Goal: Task Accomplishment & Management: Manage account settings

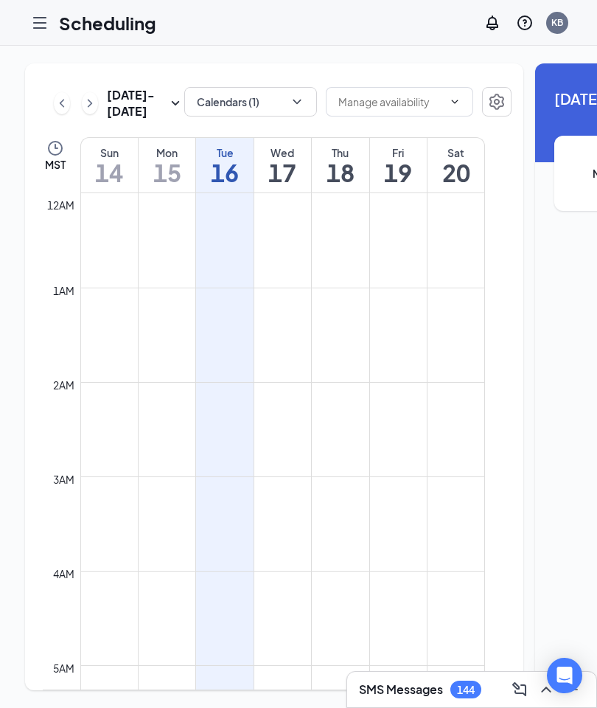
scroll to position [725, 0]
click at [35, 14] on icon "Hamburger" at bounding box center [40, 23] width 18 height 18
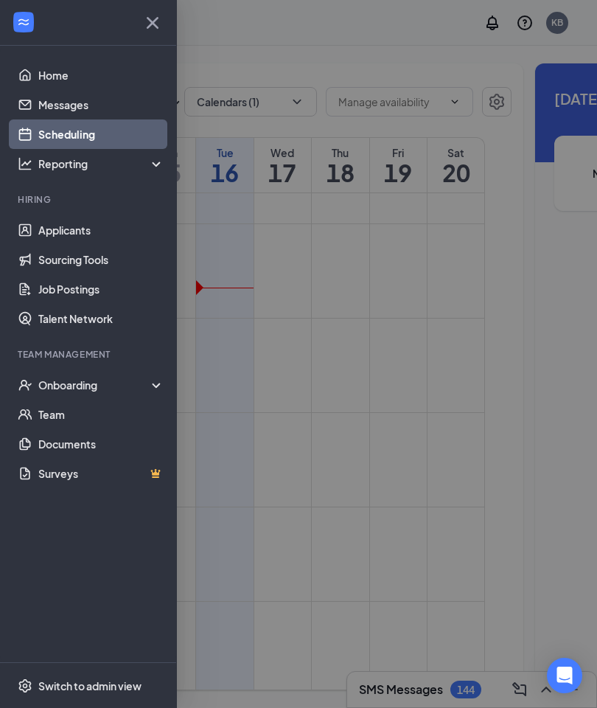
click at [53, 72] on link "Home" at bounding box center [101, 75] width 126 height 30
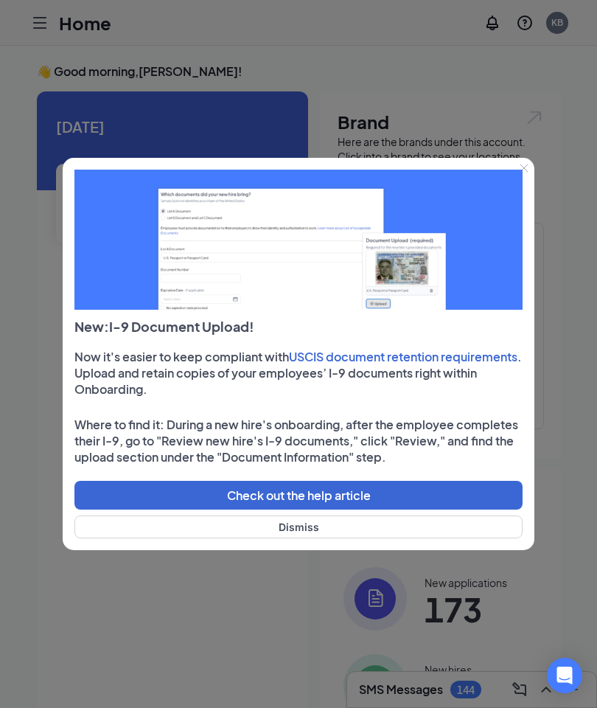
click at [330, 525] on button "Dismiss" at bounding box center [298, 527] width 448 height 23
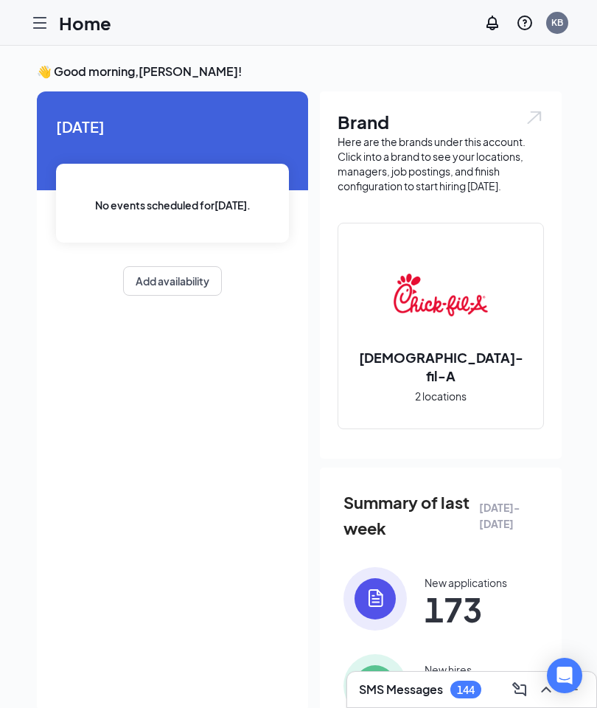
click at [41, 18] on icon "Hamburger" at bounding box center [40, 23] width 12 height 10
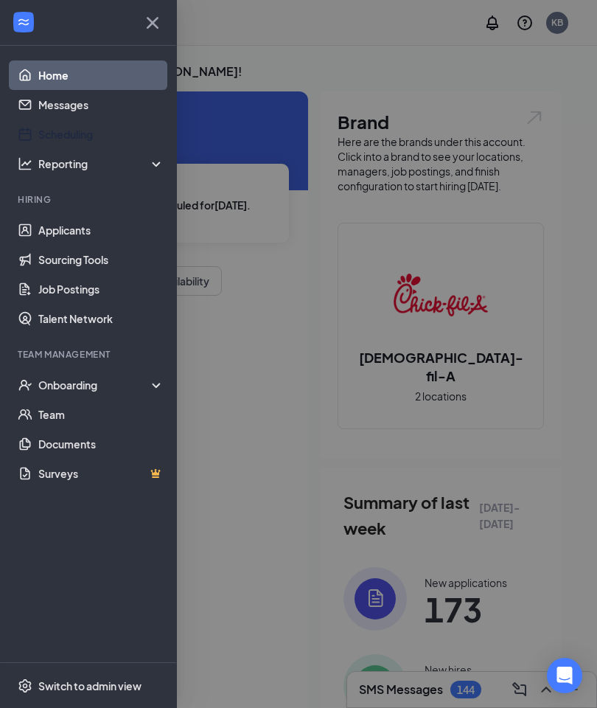
click at [55, 136] on link "Scheduling" at bounding box center [101, 134] width 126 height 30
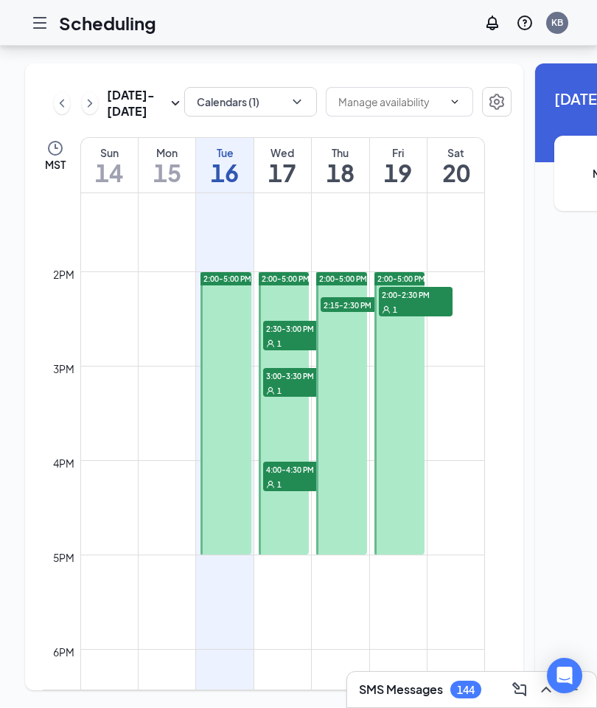
scroll to position [1244, 0]
click at [348, 273] on link "2:00-5:00 PM 2:15-2:30 PM 1" at bounding box center [340, 412] width 55 height 283
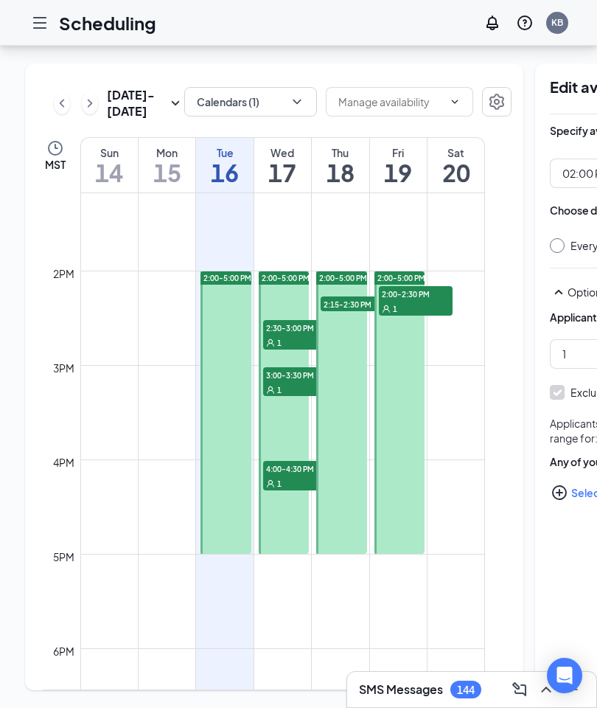
click at [421, 271] on link "2:00-5:00 PM 2:00-2:30 PM 1" at bounding box center [399, 412] width 55 height 283
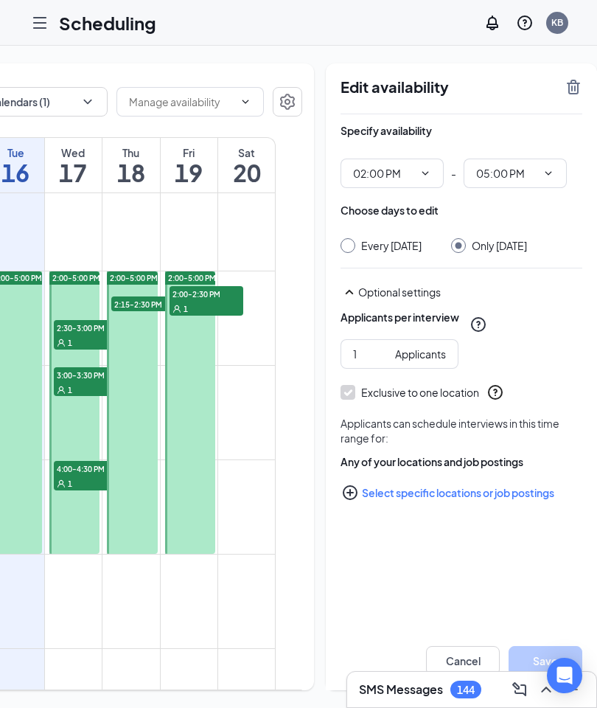
click at [218, 301] on span "2:00-2:30 PM" at bounding box center [207, 293] width 74 height 15
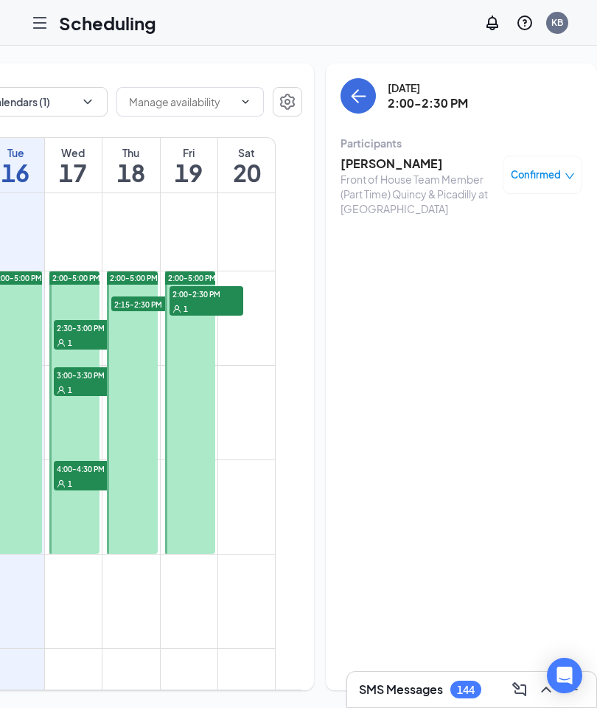
click at [89, 368] on link "2:00-5:00 PM 2:30-3:00 PM 1 3:00-3:30 PM 1 4:00-4:30 PM 1" at bounding box center [73, 412] width 55 height 283
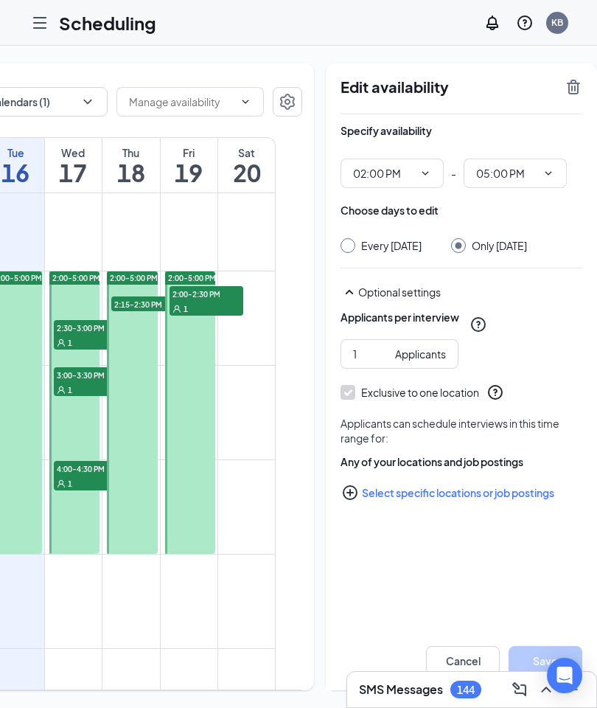
click at [84, 361] on link "2:00-5:00 PM 2:30-3:00 PM 1 3:00-3:30 PM 1 4:00-4:30 PM 1" at bounding box center [73, 412] width 55 height 283
click at [83, 364] on link "2:00-5:00 PM 2:30-3:00 PM 1 3:00-3:30 PM 1 4:00-4:30 PM 1" at bounding box center [73, 412] width 55 height 283
click at [76, 303] on link "2:00-5:00 PM 2:30-3:00 PM 1 3:00-3:30 PM 1 4:00-4:30 PM 1" at bounding box center [73, 412] width 55 height 283
click at [86, 305] on link "2:00-5:00 PM 2:30-3:00 PM 1 3:00-3:30 PM 1 4:00-4:30 PM 1" at bounding box center [73, 412] width 55 height 283
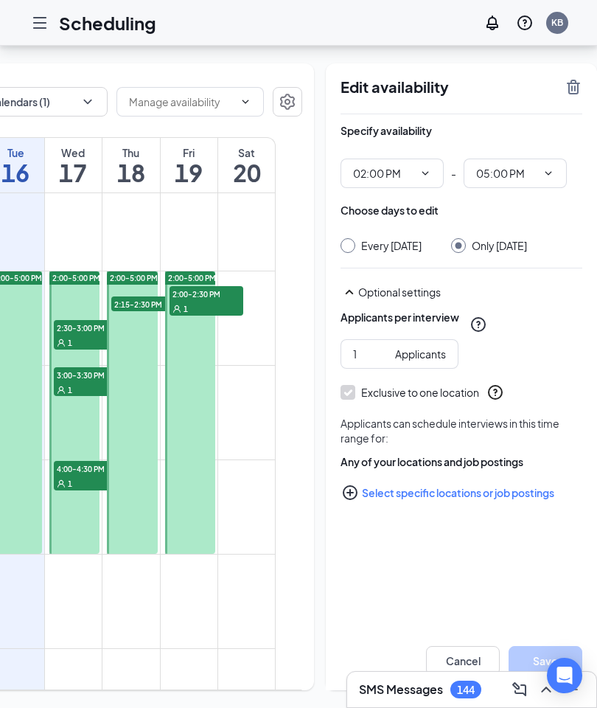
click at [86, 358] on link "2:00-5:00 PM 2:30-3:00 PM 1 3:00-3:30 PM 1 4:00-4:30 PM 1" at bounding box center [73, 412] width 55 height 283
click at [74, 271] on link "2:00-5:00 PM 2:30-3:00 PM 1 3:00-3:30 PM 1 4:00-4:30 PM 1" at bounding box center [73, 412] width 55 height 283
click at [70, 271] on link "2:00-5:00 PM 2:30-3:00 PM 1 3:00-3:30 PM 1 4:00-4:30 PM 1" at bounding box center [73, 412] width 55 height 283
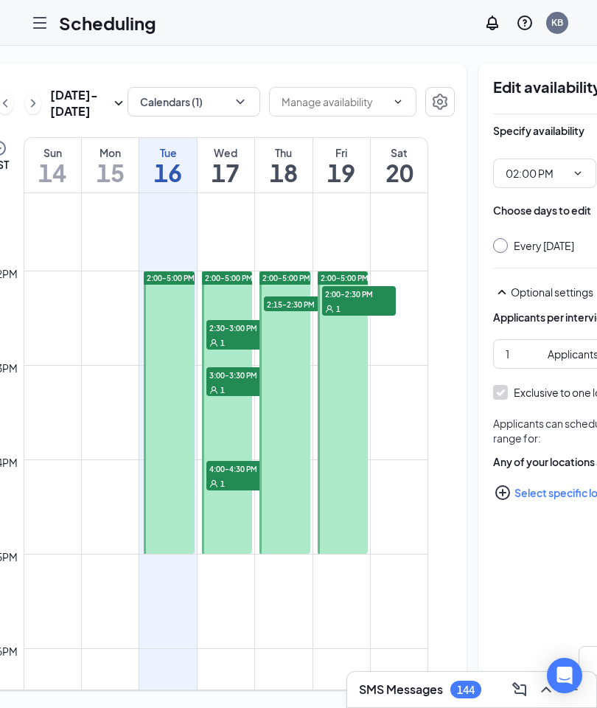
scroll to position [0, 56]
click at [243, 413] on link "2:00-5:00 PM 2:30-3:00 PM 1 3:00-3:30 PM 1 4:00-4:30 PM 1" at bounding box center [227, 412] width 55 height 283
click at [238, 414] on link "2:00-5:00 PM 2:30-3:00 PM 1 3:00-3:30 PM 1 4:00-4:30 PM 1" at bounding box center [227, 412] width 55 height 283
click at [245, 415] on link "2:00-5:00 PM 2:30-3:00 PM 1 3:00-3:30 PM 1 4:00-4:30 PM 1" at bounding box center [227, 412] width 55 height 283
click at [248, 360] on link "2:00-5:00 PM 2:30-3:00 PM 1 3:00-3:30 PM 1 4:00-4:30 PM 1" at bounding box center [227, 412] width 55 height 283
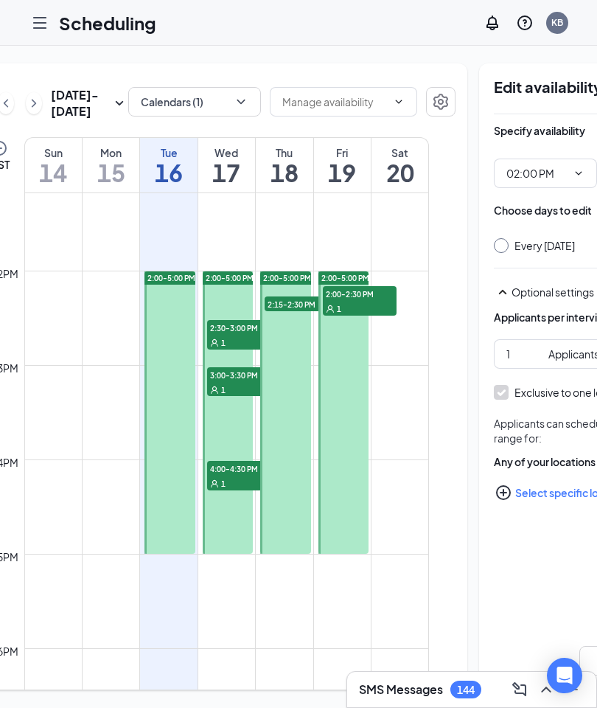
click at [246, 369] on link "2:00-5:00 PM 2:30-3:00 PM 1 3:00-3:30 PM 1 4:00-4:30 PM 1" at bounding box center [227, 412] width 55 height 283
click at [225, 185] on h1 "17" at bounding box center [226, 172] width 57 height 25
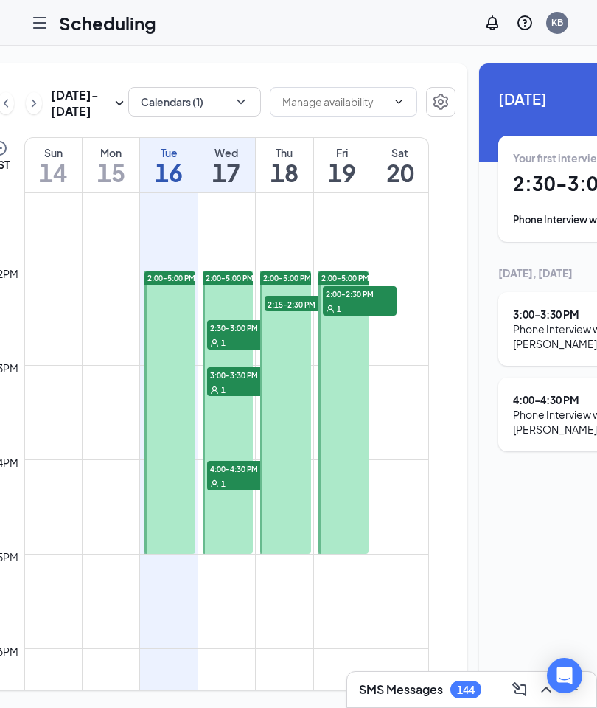
click at [243, 185] on h1 "17" at bounding box center [226, 172] width 57 height 25
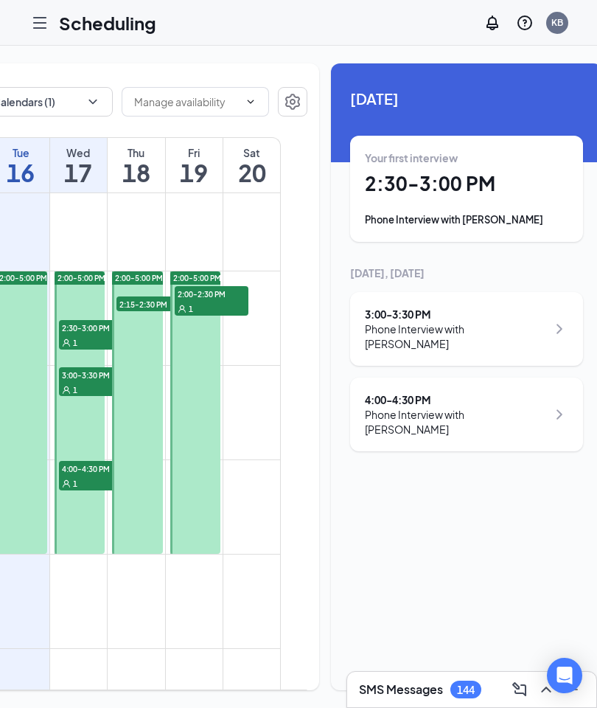
scroll to position [0, 206]
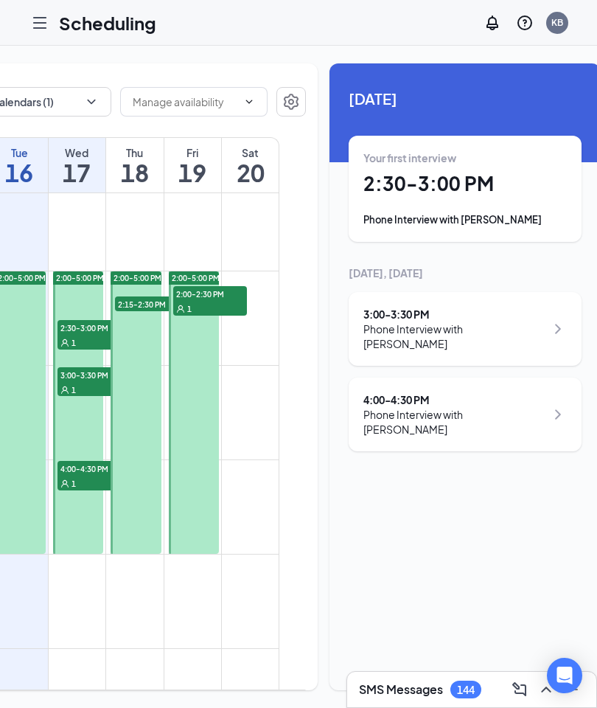
click at [139, 185] on h1 "18" at bounding box center [134, 172] width 57 height 25
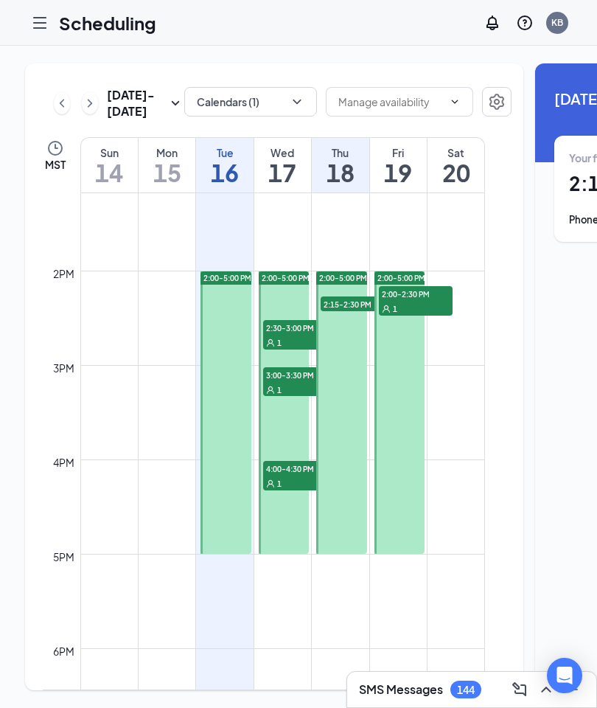
click at [44, 20] on icon "Hamburger" at bounding box center [40, 23] width 18 height 18
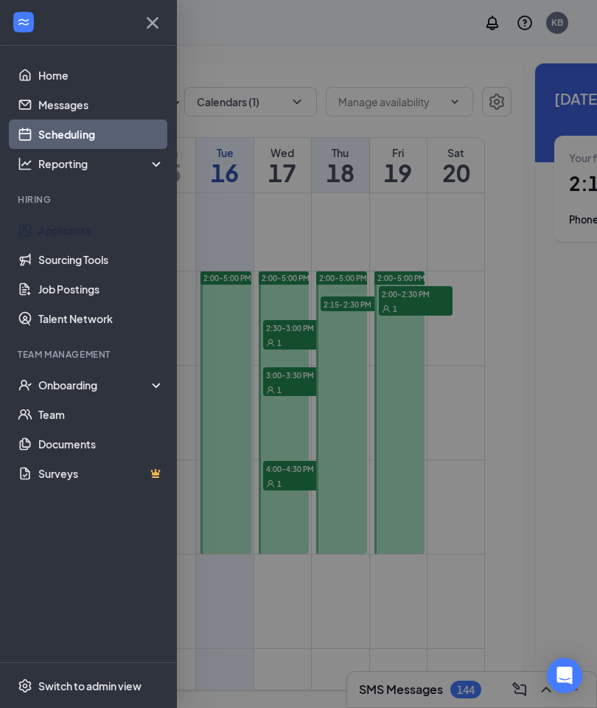
click at [82, 231] on link "Applicants" at bounding box center [101, 230] width 126 height 30
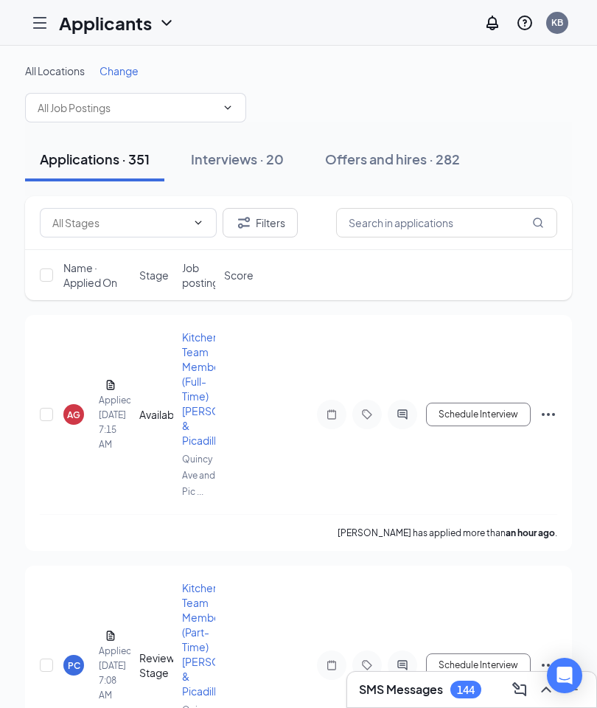
click at [127, 74] on span "Change" at bounding box center [119, 70] width 39 height 13
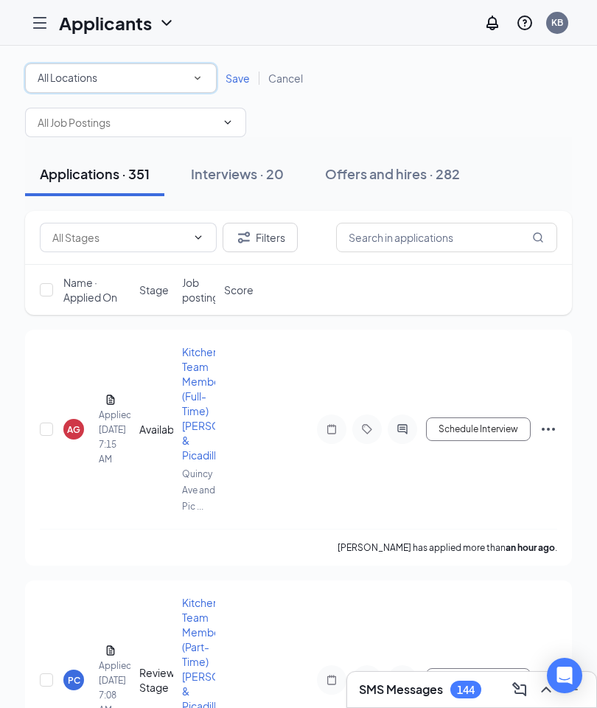
click at [201, 79] on icon "SmallChevronDown" at bounding box center [197, 78] width 13 height 13
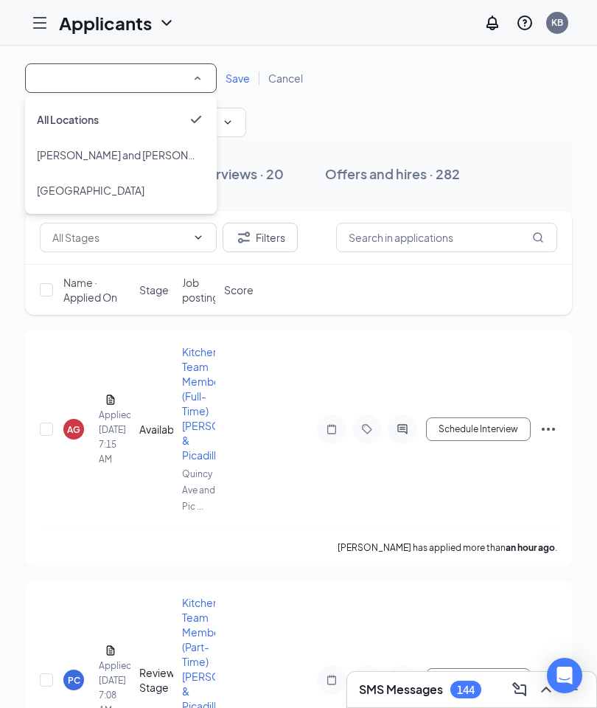
click at [113, 195] on span "[GEOGRAPHIC_DATA]" at bounding box center [91, 190] width 108 height 13
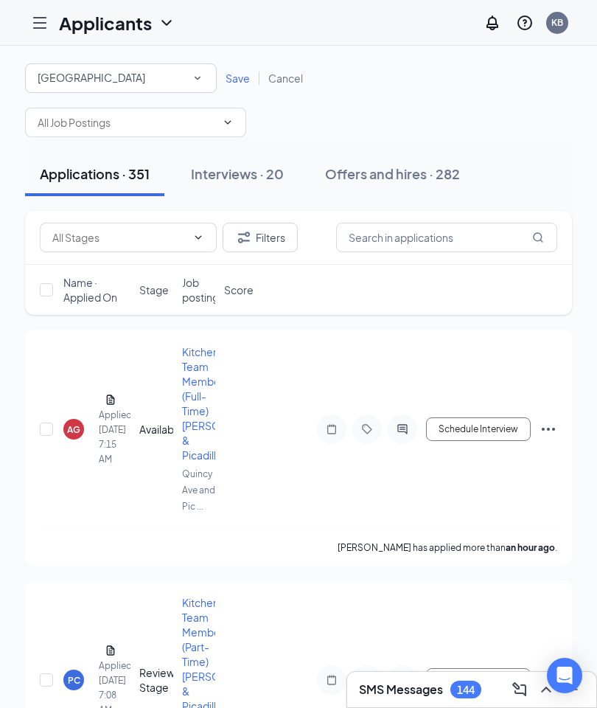
click at [235, 77] on span "Save" at bounding box center [238, 78] width 24 height 13
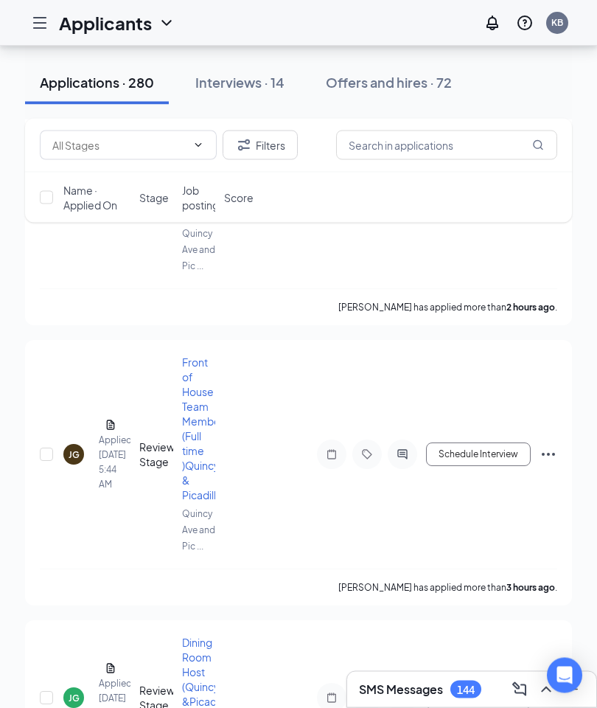
scroll to position [477, 0]
click at [72, 448] on div "JG" at bounding box center [74, 454] width 11 height 13
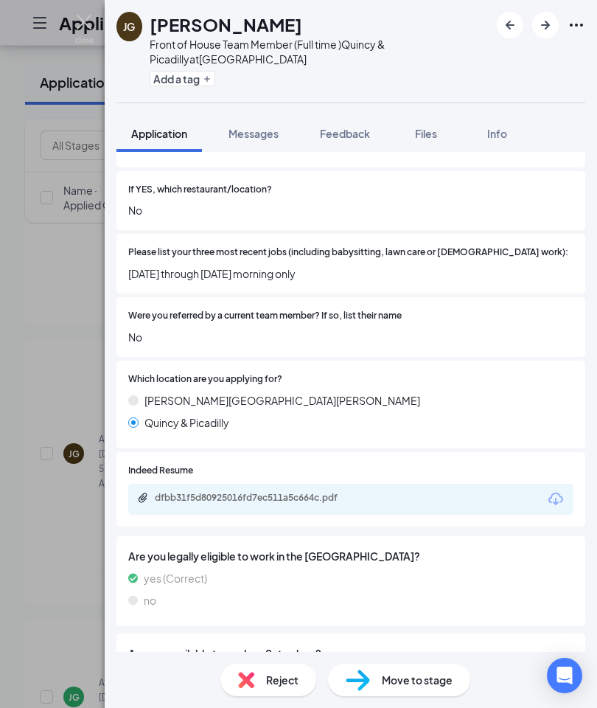
scroll to position [518, 0]
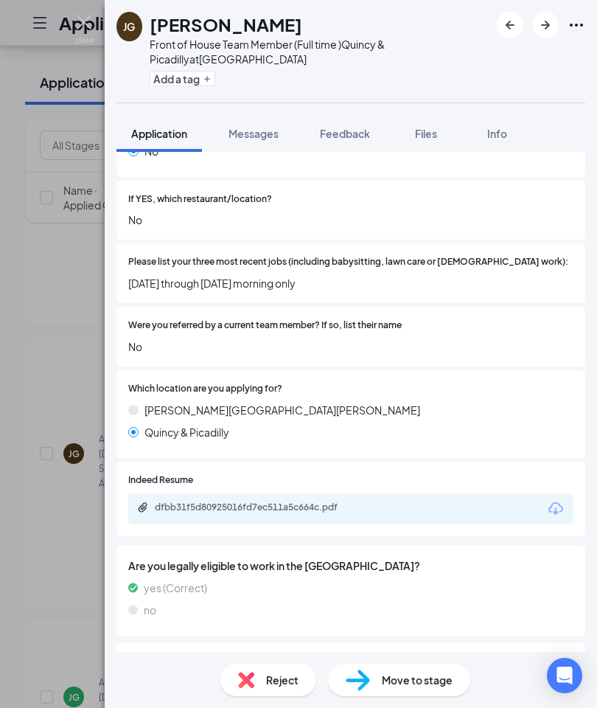
click at [558, 500] on icon "Download" at bounding box center [556, 509] width 18 height 18
click at [499, 131] on span "Info" at bounding box center [498, 133] width 20 height 13
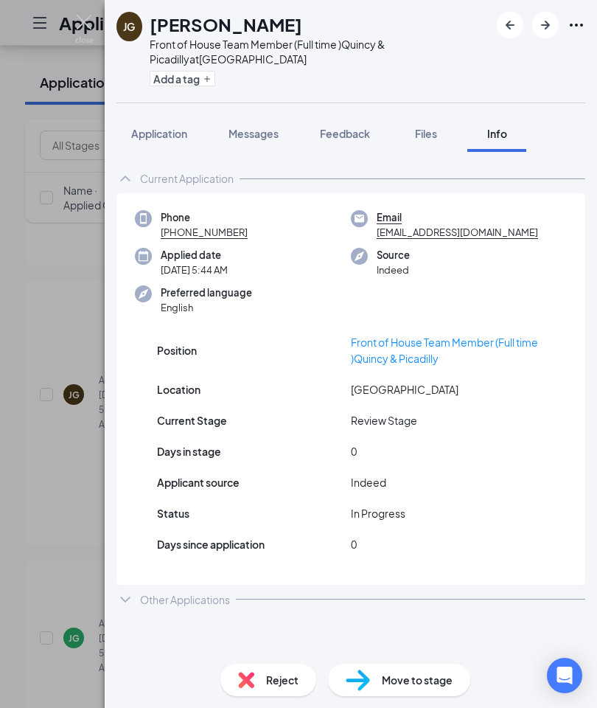
click at [128, 597] on icon "ChevronDown" at bounding box center [125, 600] width 10 height 6
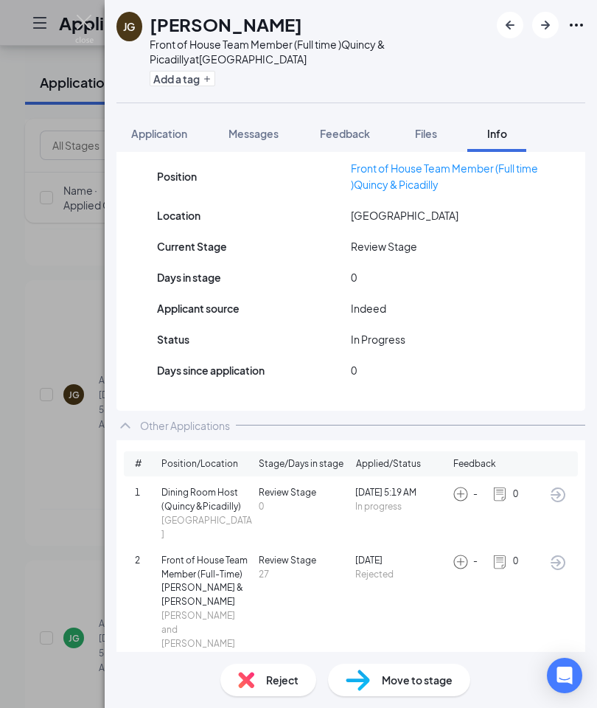
scroll to position [173, 0]
click at [553, 555] on icon "ArrowCircle" at bounding box center [558, 564] width 18 height 18
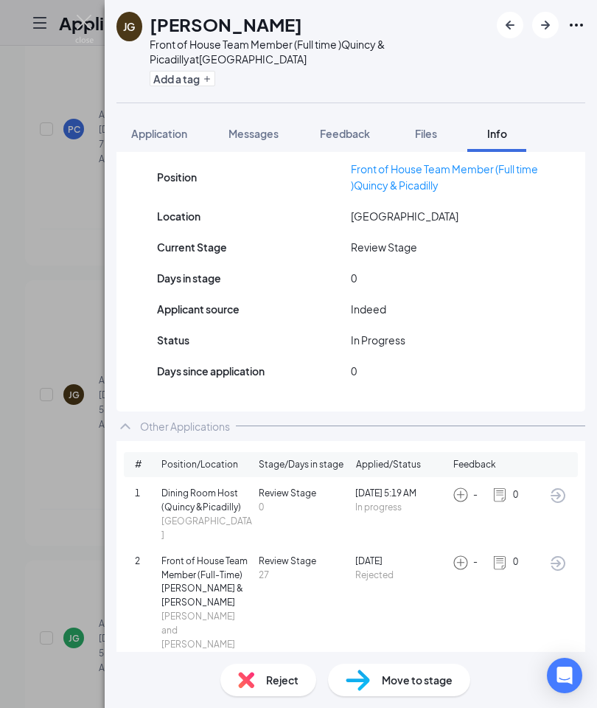
scroll to position [0, 0]
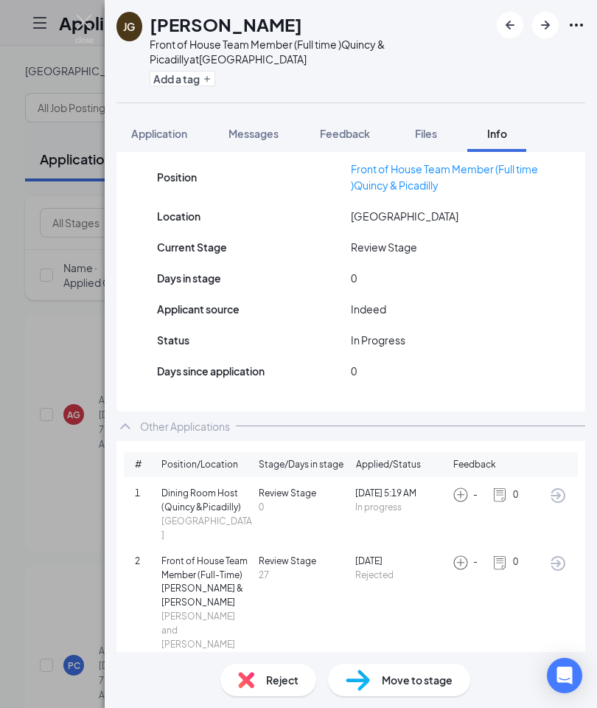
click at [353, 128] on span "Feedback" at bounding box center [345, 133] width 50 height 13
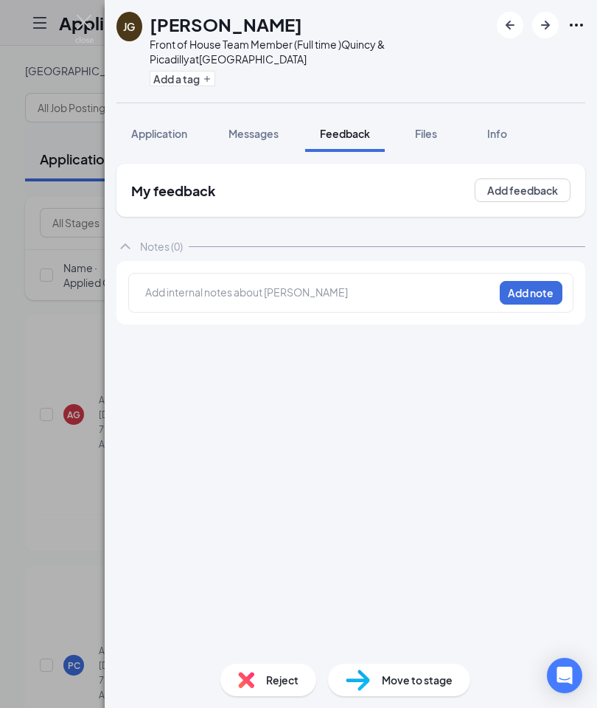
click at [430, 136] on span "Files" at bounding box center [426, 133] width 22 height 13
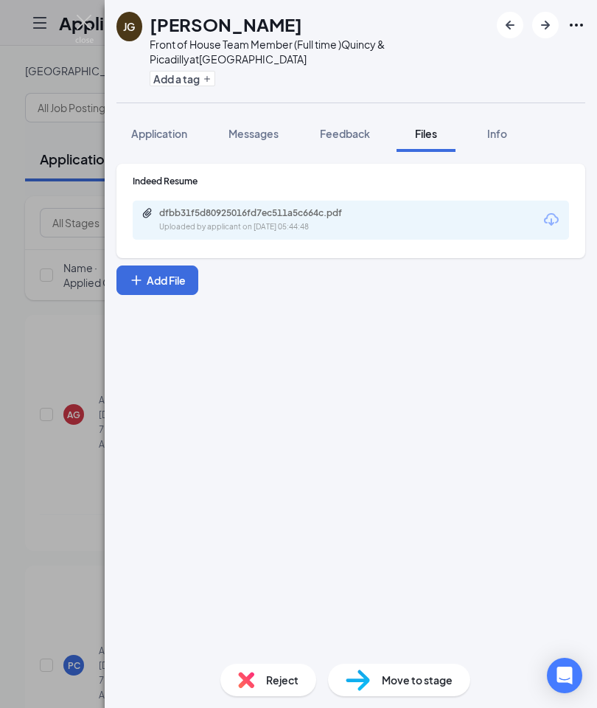
click at [252, 133] on span "Messages" at bounding box center [254, 133] width 50 height 13
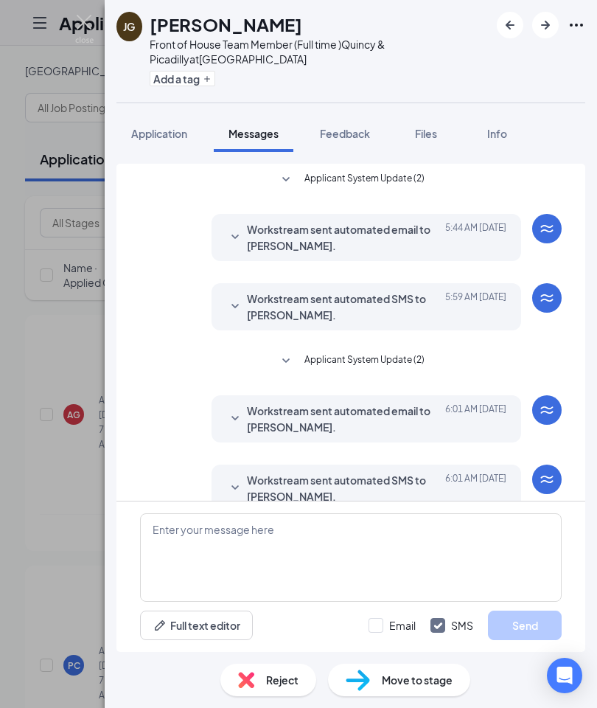
click at [502, 128] on span "Info" at bounding box center [498, 133] width 20 height 13
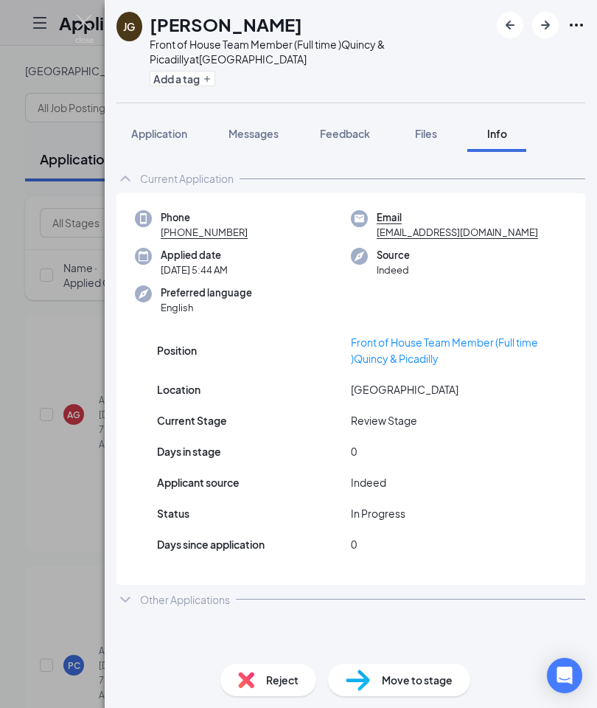
scroll to position [59, 0]
click at [89, 25] on img at bounding box center [84, 29] width 18 height 29
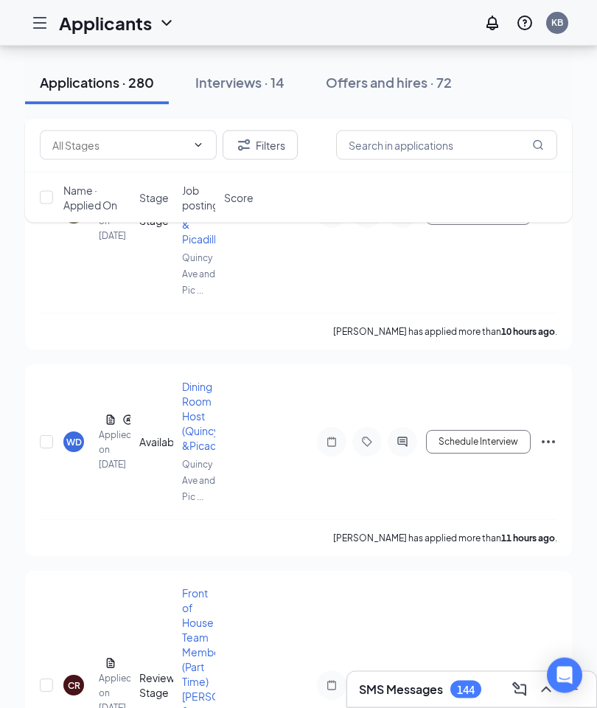
scroll to position [1420, 0]
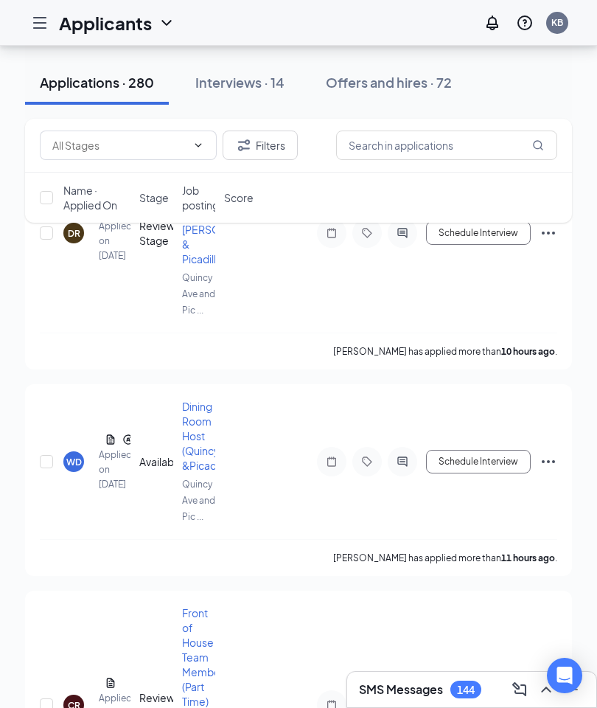
click at [69, 456] on div "WD" at bounding box center [73, 462] width 15 height 13
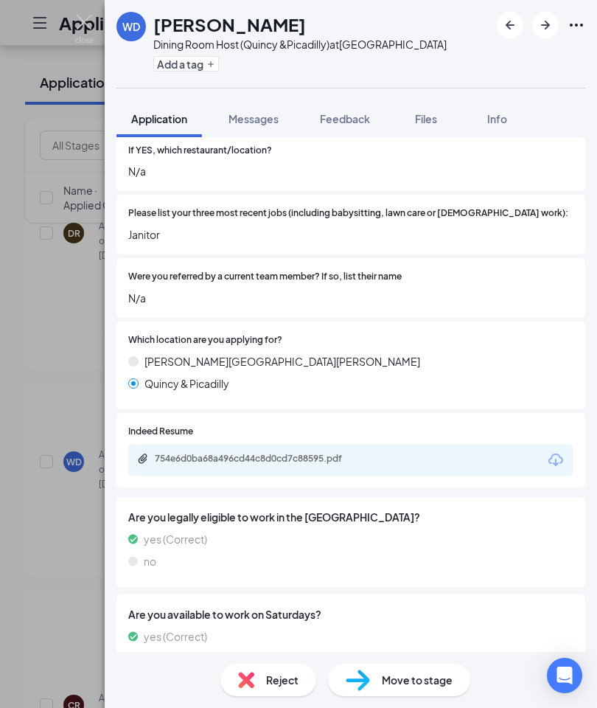
scroll to position [59, 0]
click at [497, 112] on span "Info" at bounding box center [498, 118] width 20 height 13
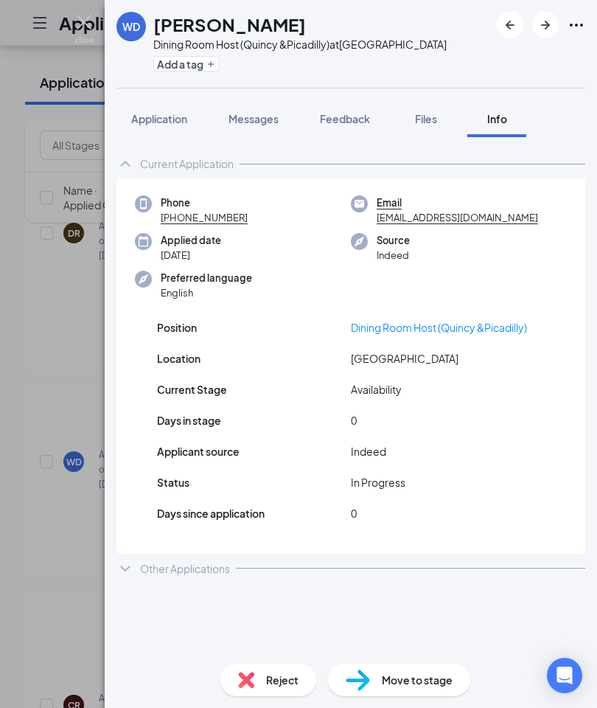
click at [132, 560] on icon "ChevronDown" at bounding box center [126, 569] width 18 height 18
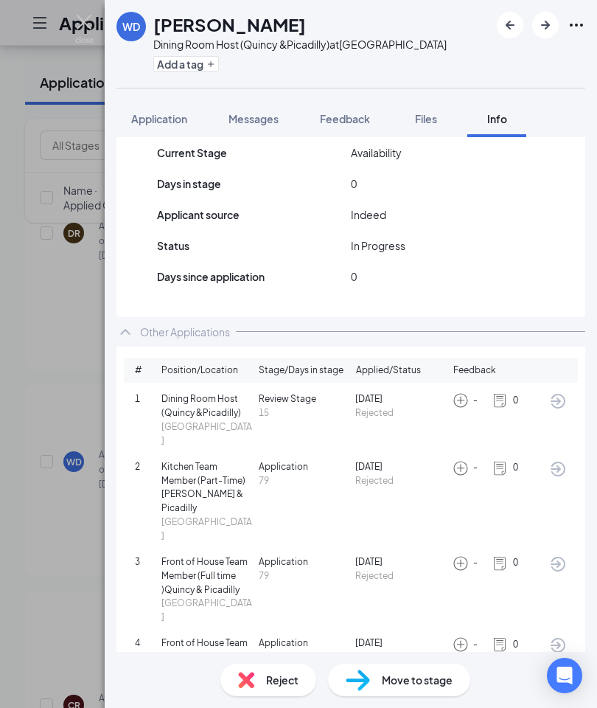
scroll to position [235, 0]
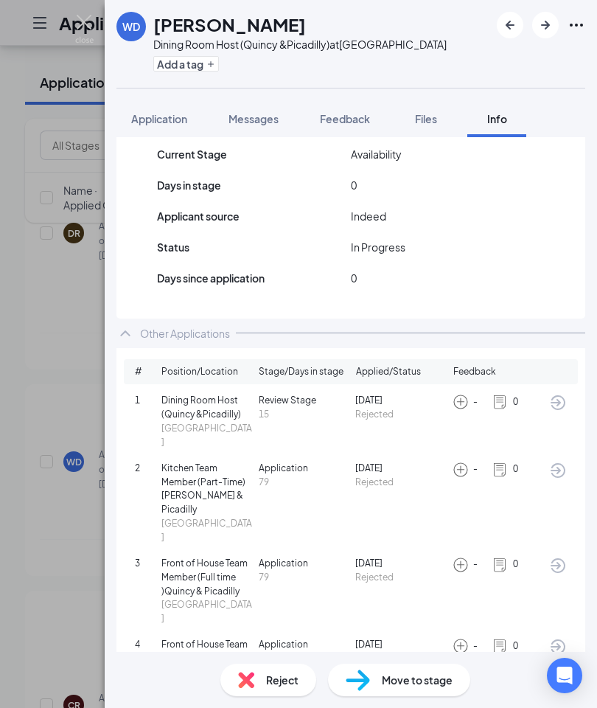
click at [376, 476] on span "Rejected" at bounding box center [400, 483] width 91 height 14
click at [378, 462] on span "[DATE]" at bounding box center [400, 469] width 91 height 14
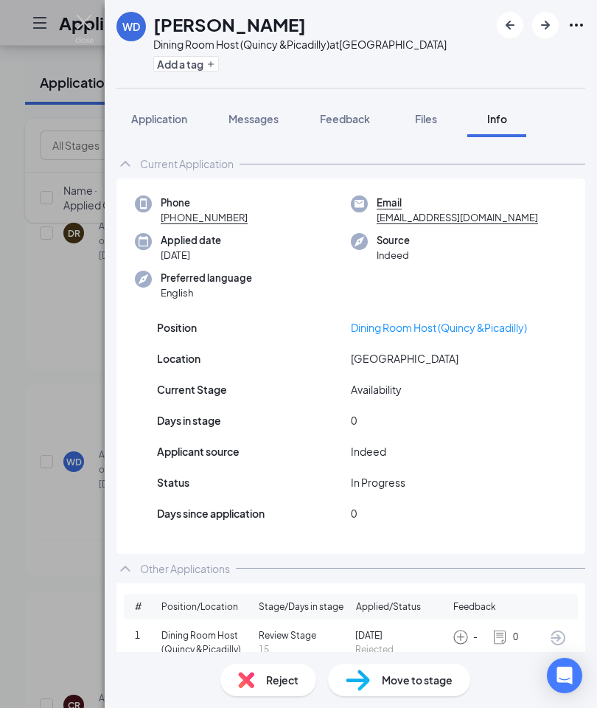
scroll to position [0, 0]
click at [267, 112] on span "Messages" at bounding box center [254, 118] width 50 height 13
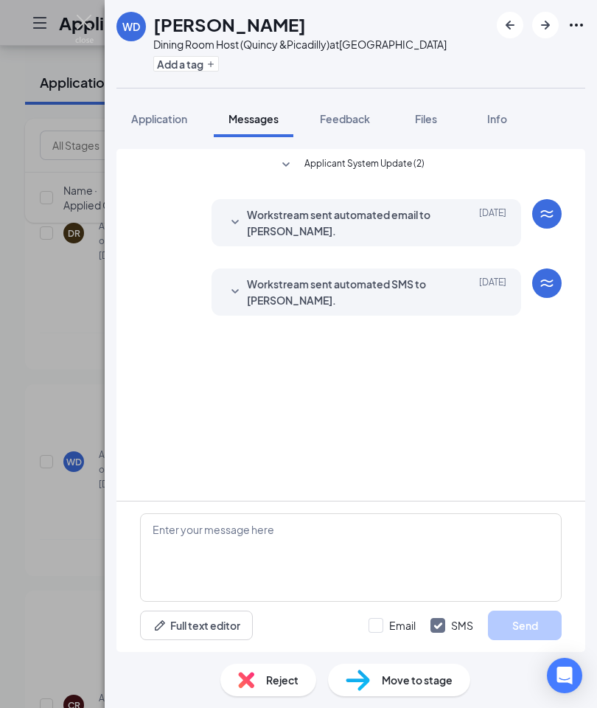
click at [506, 112] on span "Info" at bounding box center [498, 118] width 20 height 13
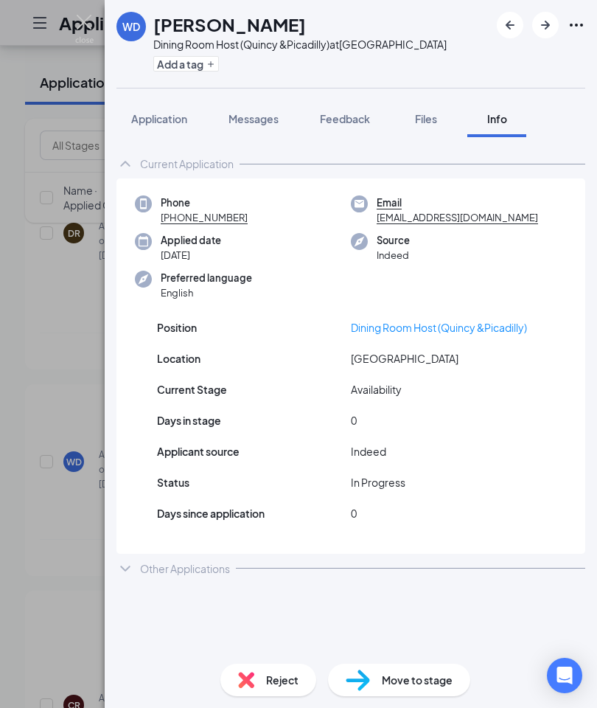
scroll to position [59, 0]
click at [139, 554] on div "Other Applications" at bounding box center [351, 569] width 469 height 30
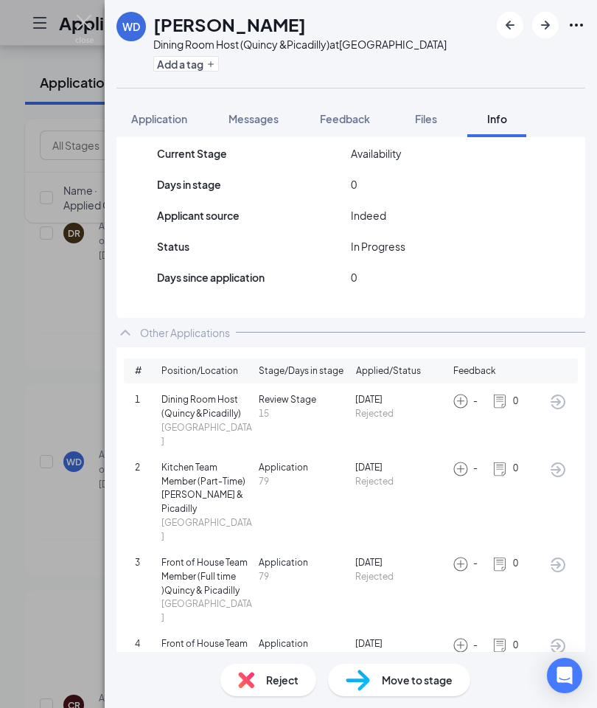
scroll to position [235, 0]
click at [191, 394] on span "Dining Room Host (Quincy &Picadilly)" at bounding box center [207, 408] width 91 height 28
click at [197, 422] on span "[GEOGRAPHIC_DATA]" at bounding box center [207, 436] width 91 height 28
click at [302, 462] on span "Application" at bounding box center [304, 469] width 91 height 14
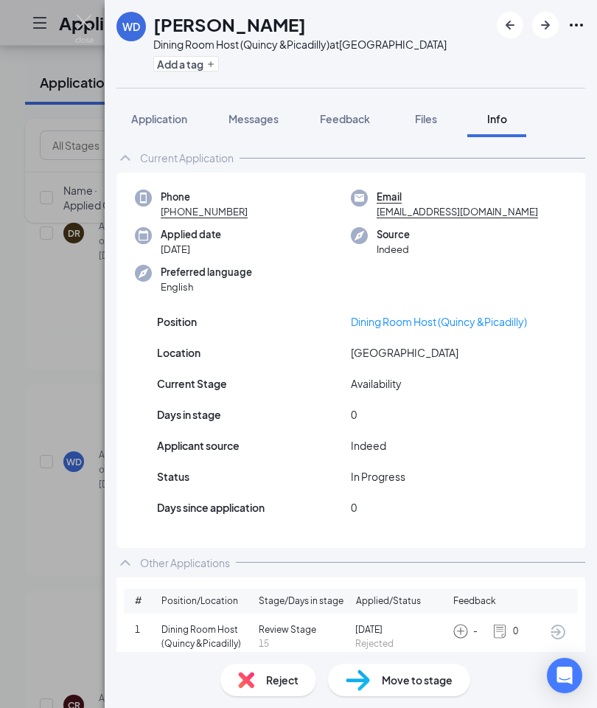
scroll to position [-2, 0]
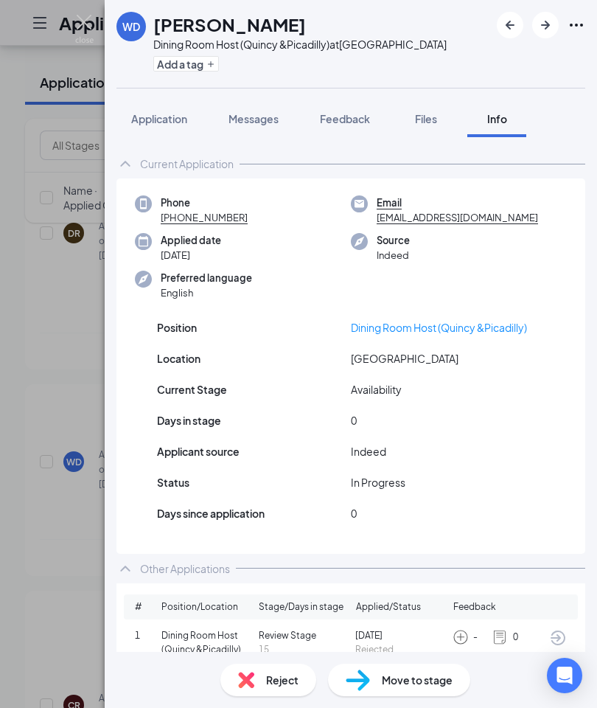
click at [77, 18] on img at bounding box center [84, 29] width 18 height 29
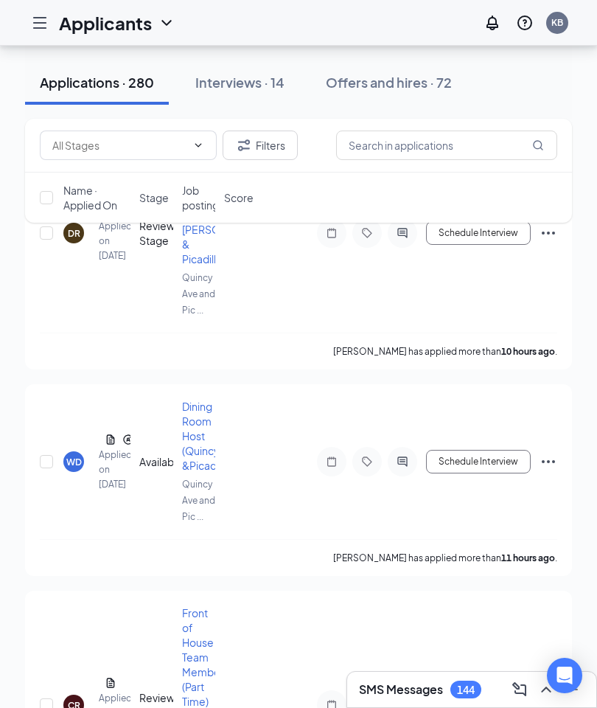
click at [82, 23] on h1 "Applicants" at bounding box center [105, 22] width 93 height 25
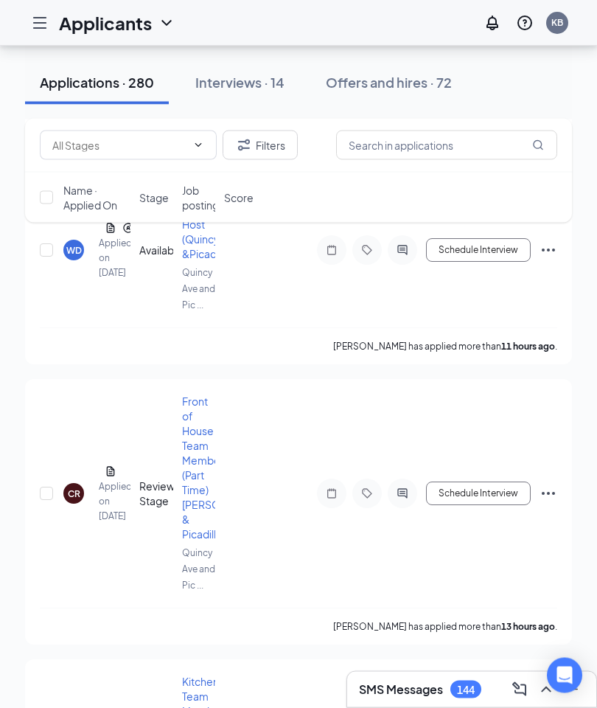
scroll to position [1632, 0]
click at [72, 488] on div "CR" at bounding box center [74, 494] width 13 height 13
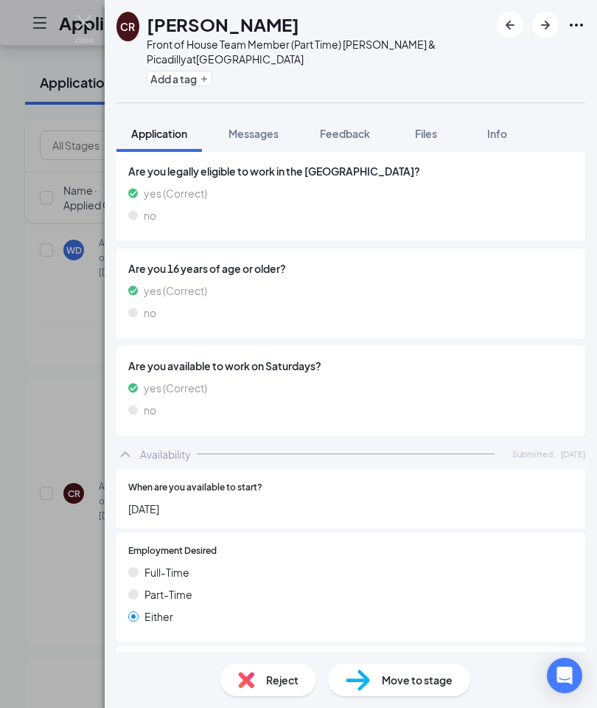
scroll to position [853, 0]
click at [502, 128] on span "Info" at bounding box center [498, 133] width 20 height 13
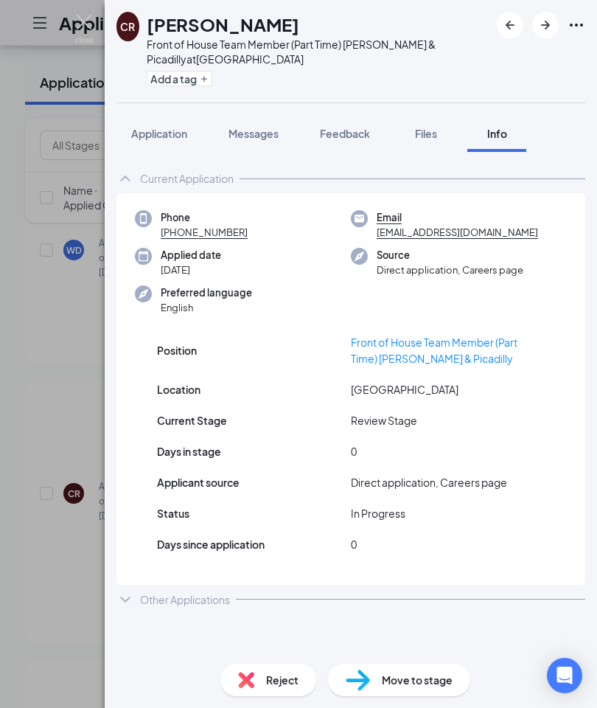
click at [136, 595] on div "Other Applications" at bounding box center [351, 600] width 469 height 30
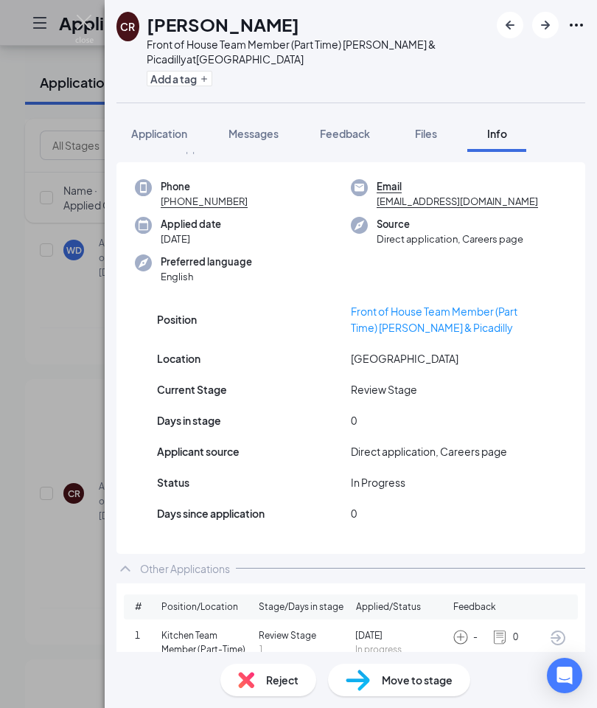
scroll to position [30, 0]
click at [80, 19] on img at bounding box center [84, 29] width 18 height 29
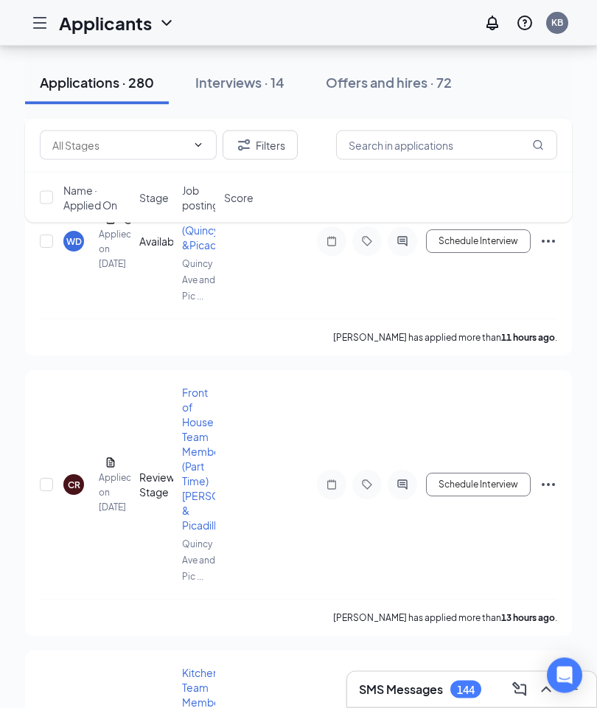
scroll to position [1642, 0]
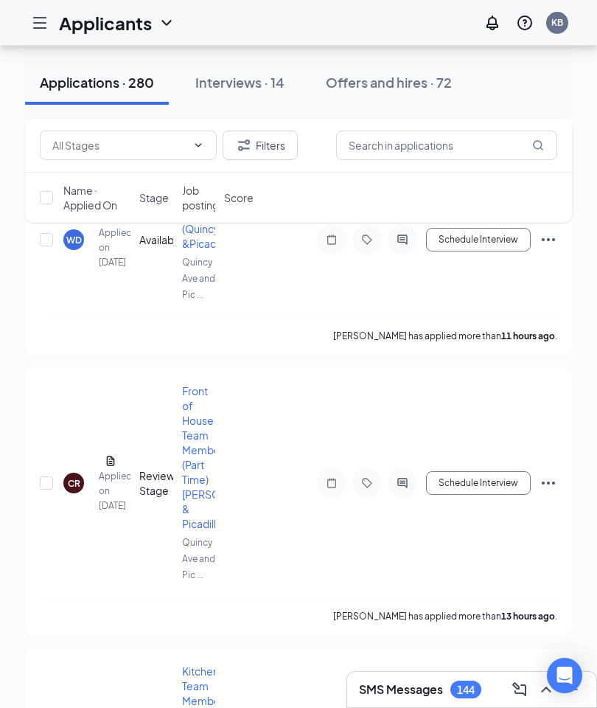
click at [74, 477] on div "CR" at bounding box center [74, 483] width 13 height 13
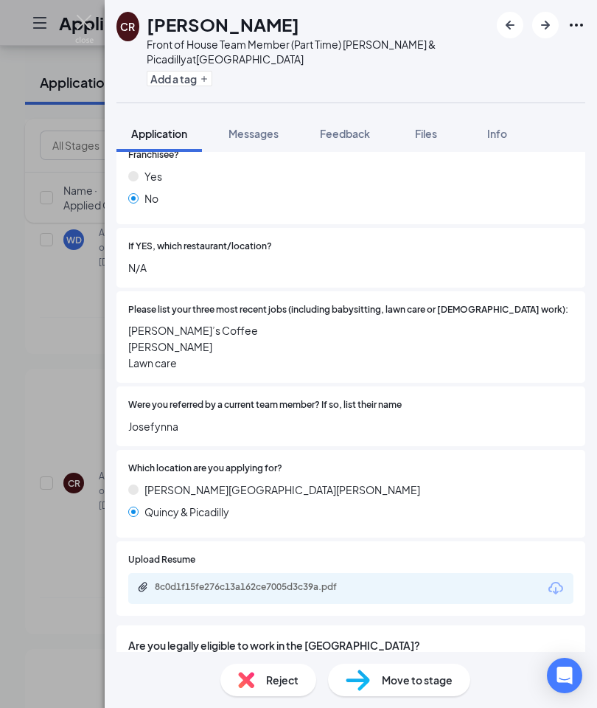
scroll to position [506, 0]
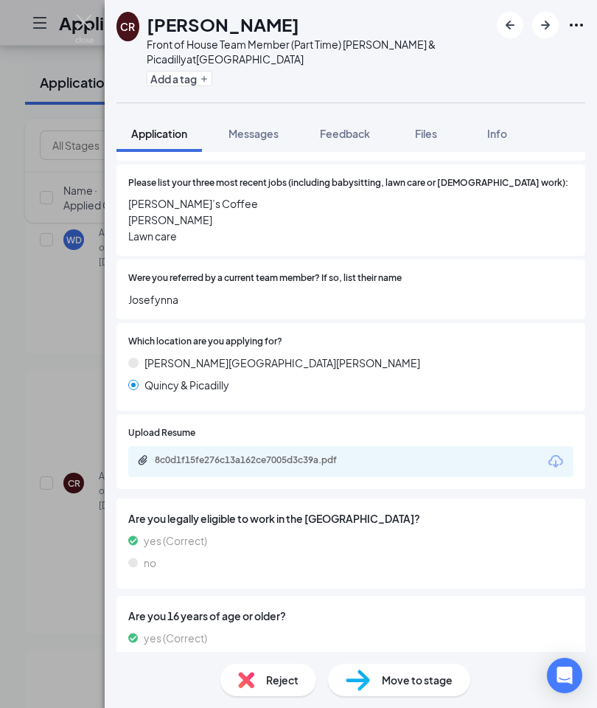
click at [556, 455] on icon "Download" at bounding box center [556, 461] width 15 height 13
click at [86, 20] on img at bounding box center [84, 29] width 18 height 29
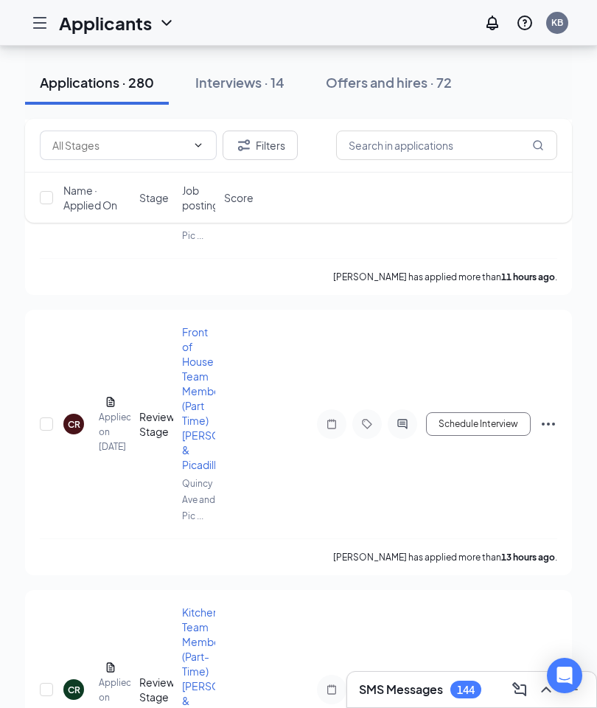
click at [74, 21] on h1 "Applicants" at bounding box center [105, 22] width 93 height 25
click at [525, 89] on div "Applications · 280 Interviews · 14 Offers and hires · 72" at bounding box center [298, 82] width 547 height 44
click at [266, 84] on div "Interviews · 14" at bounding box center [239, 82] width 89 height 18
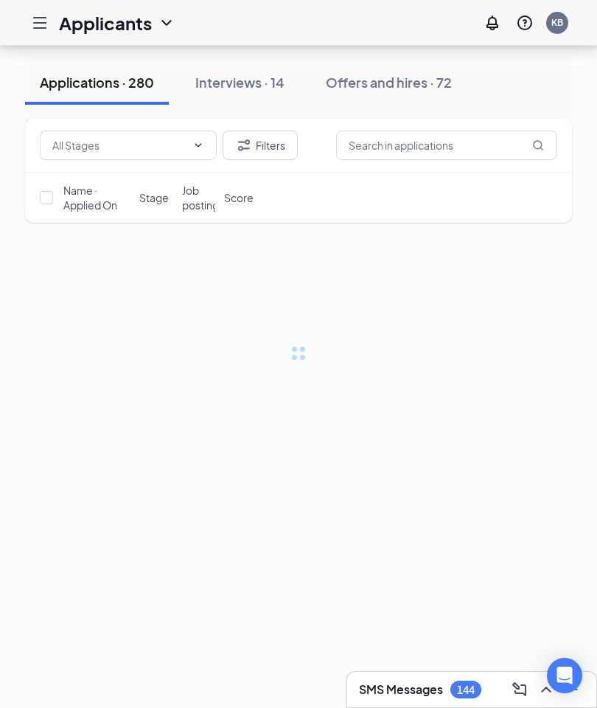
scroll to position [59, 0]
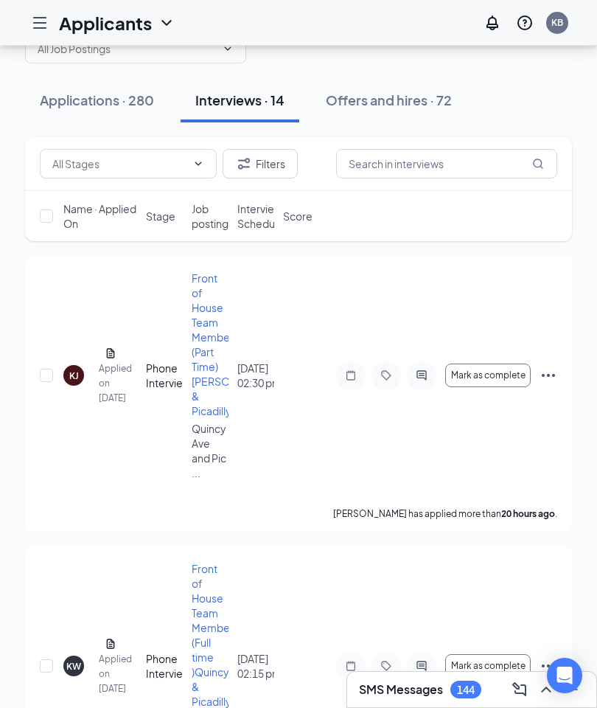
click at [237, 163] on icon "Filter" at bounding box center [244, 164] width 18 height 18
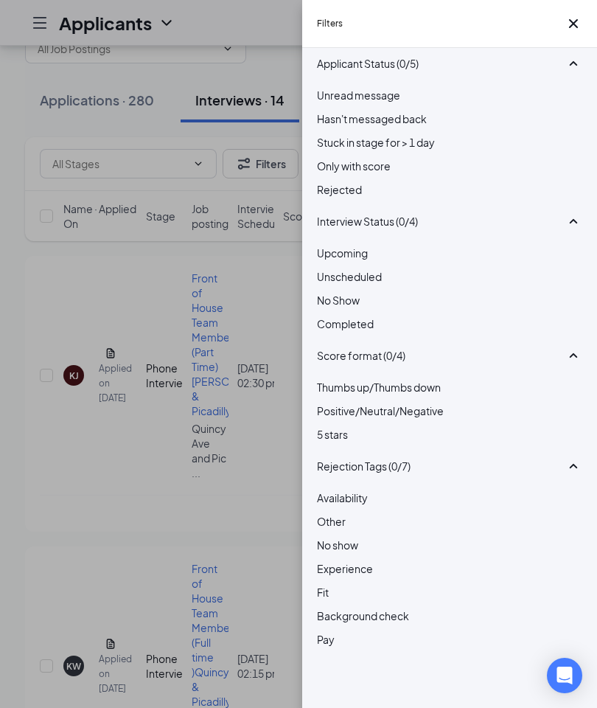
scroll to position [122, 0]
click at [571, 30] on icon "Cross" at bounding box center [574, 24] width 18 height 18
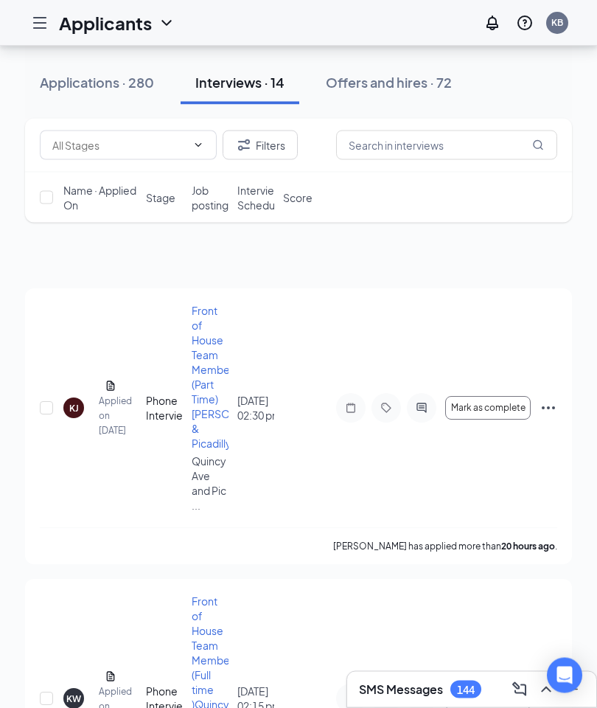
scroll to position [0, 0]
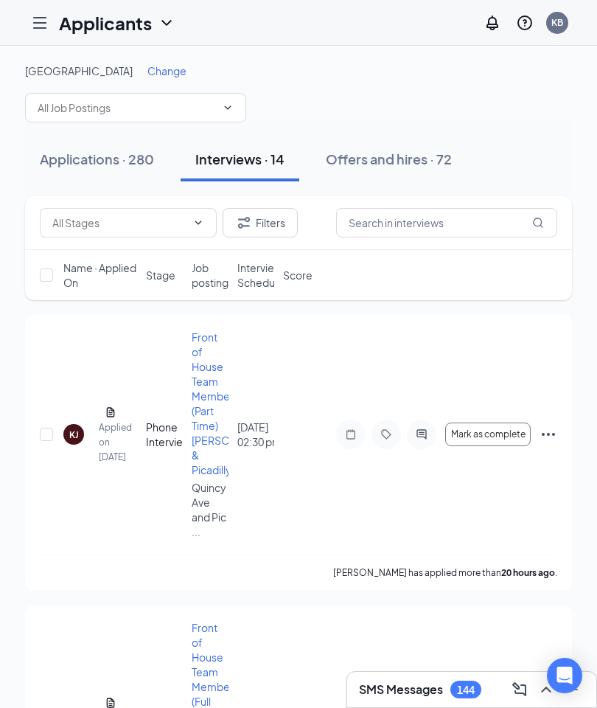
click at [206, 221] on span at bounding box center [128, 223] width 177 height 30
click at [107, 221] on input "text" at bounding box center [119, 223] width 134 height 16
click at [144, 266] on div "Phone Interview (7)" at bounding box center [97, 258] width 91 height 16
type input "Phone Interview (7)"
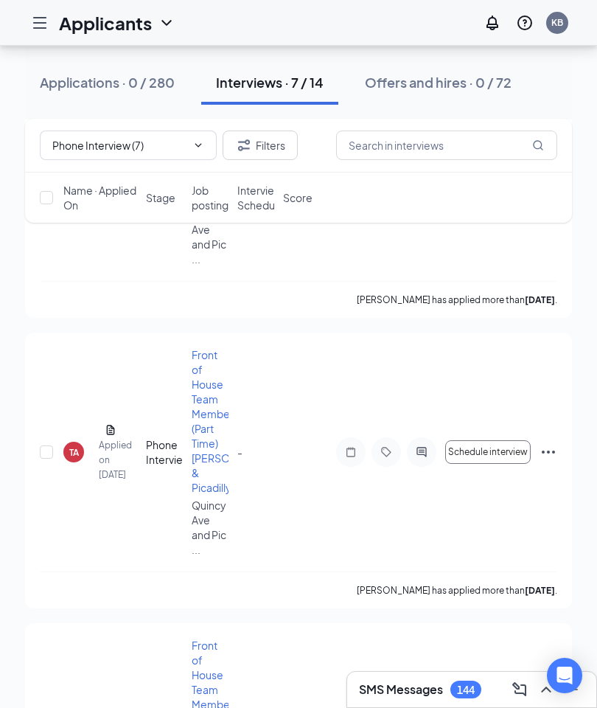
scroll to position [1494, 0]
